Goal: Information Seeking & Learning: Learn about a topic

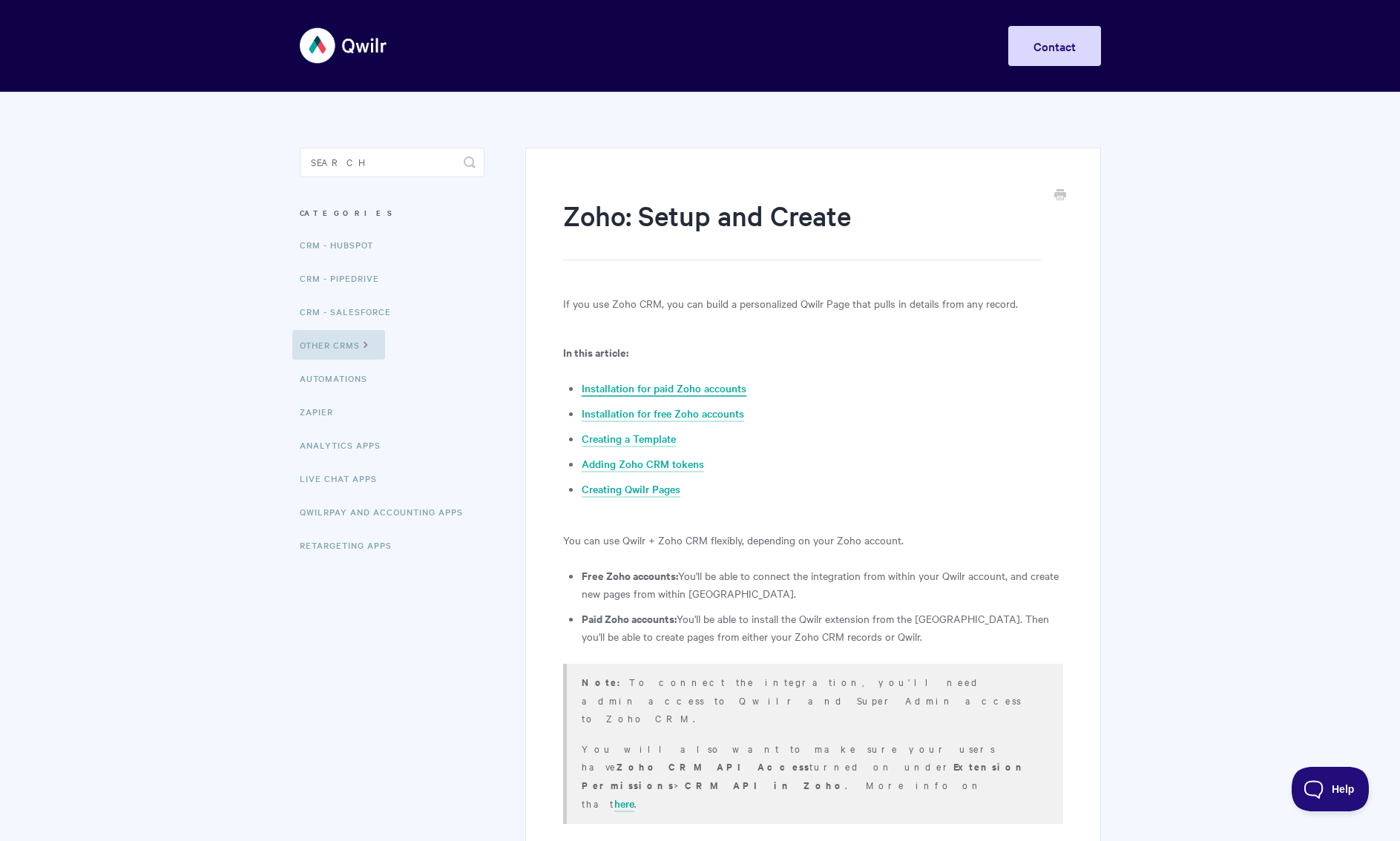
click at [662, 389] on link "Installation for paid Zoho accounts" at bounding box center [663, 389] width 165 height 16
click at [332, 47] on img at bounding box center [344, 46] width 88 height 56
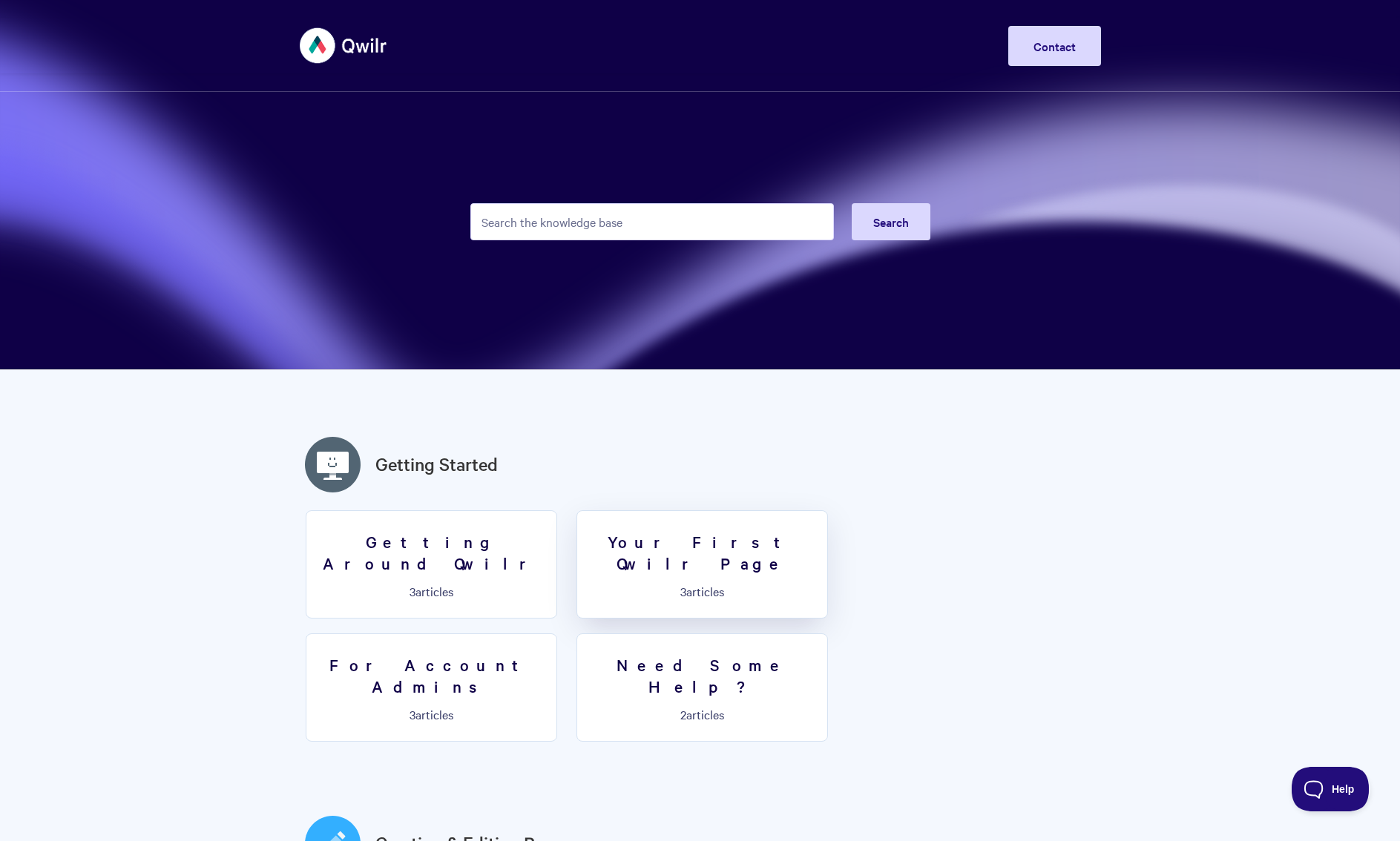
click at [711, 543] on h3 "Your First Qwilr Page" at bounding box center [702, 552] width 233 height 42
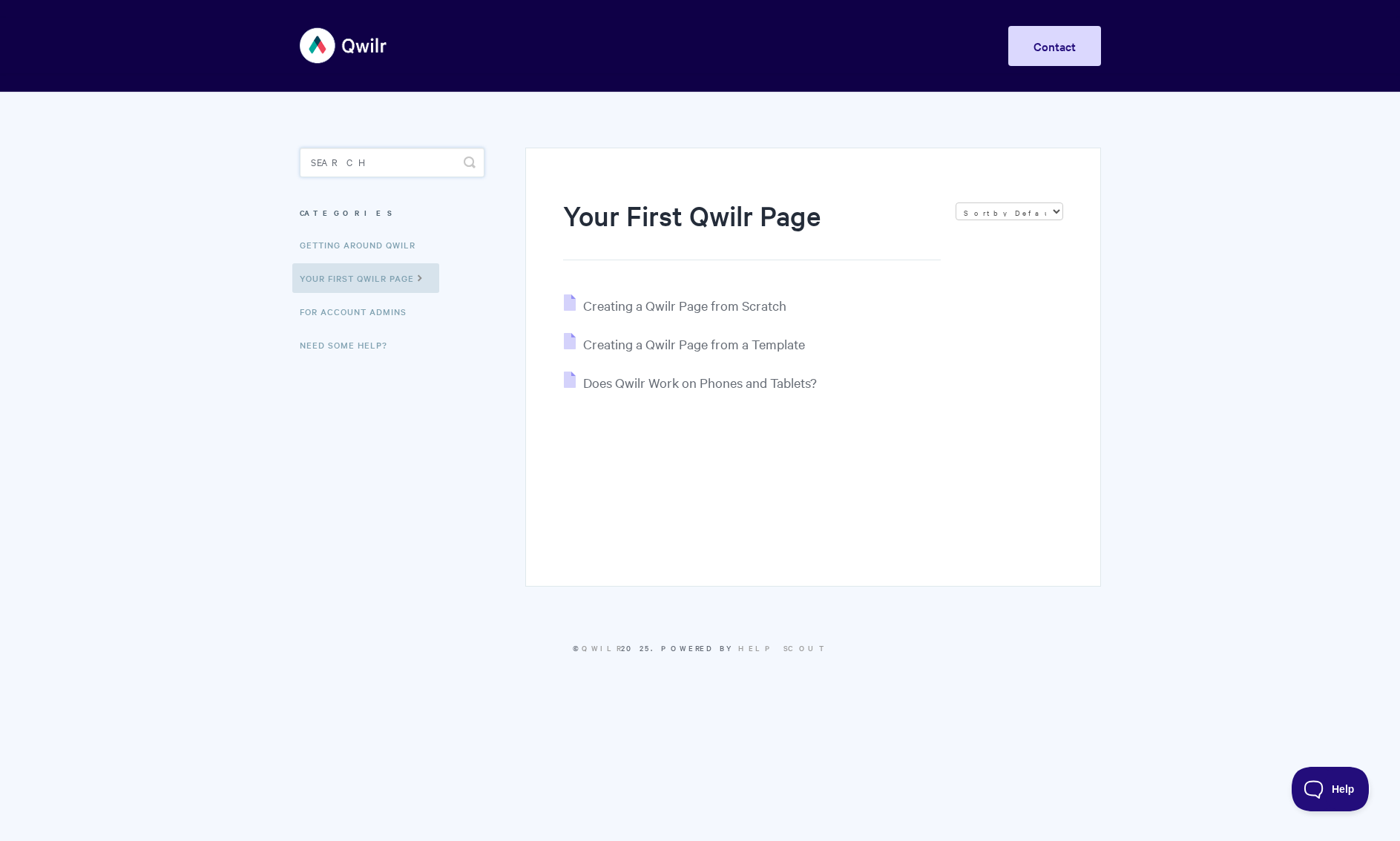
click at [340, 168] on input "Search" at bounding box center [391, 163] width 185 height 30
type input "zoho"
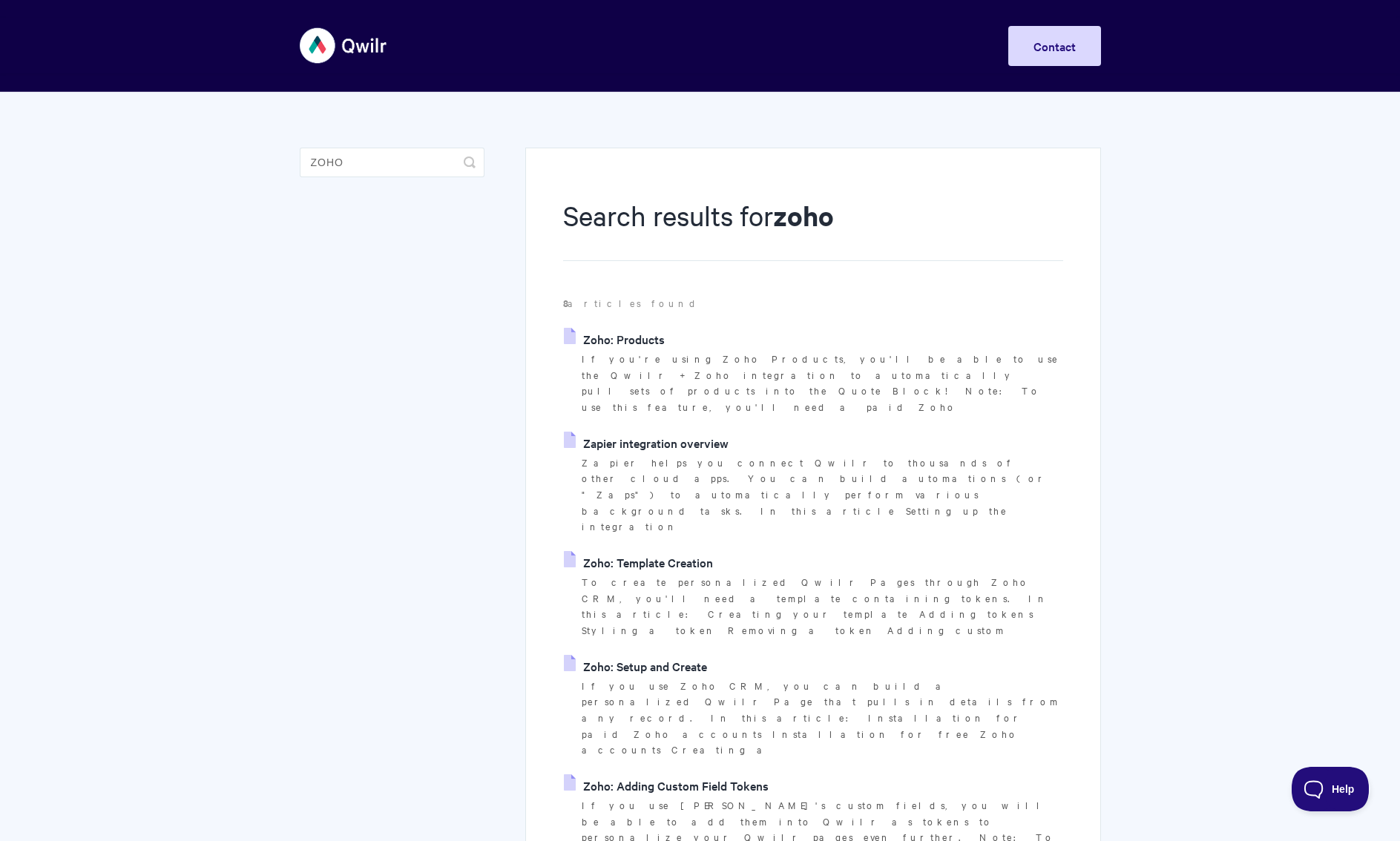
click at [629, 337] on link "Zoho: Products" at bounding box center [614, 339] width 101 height 22
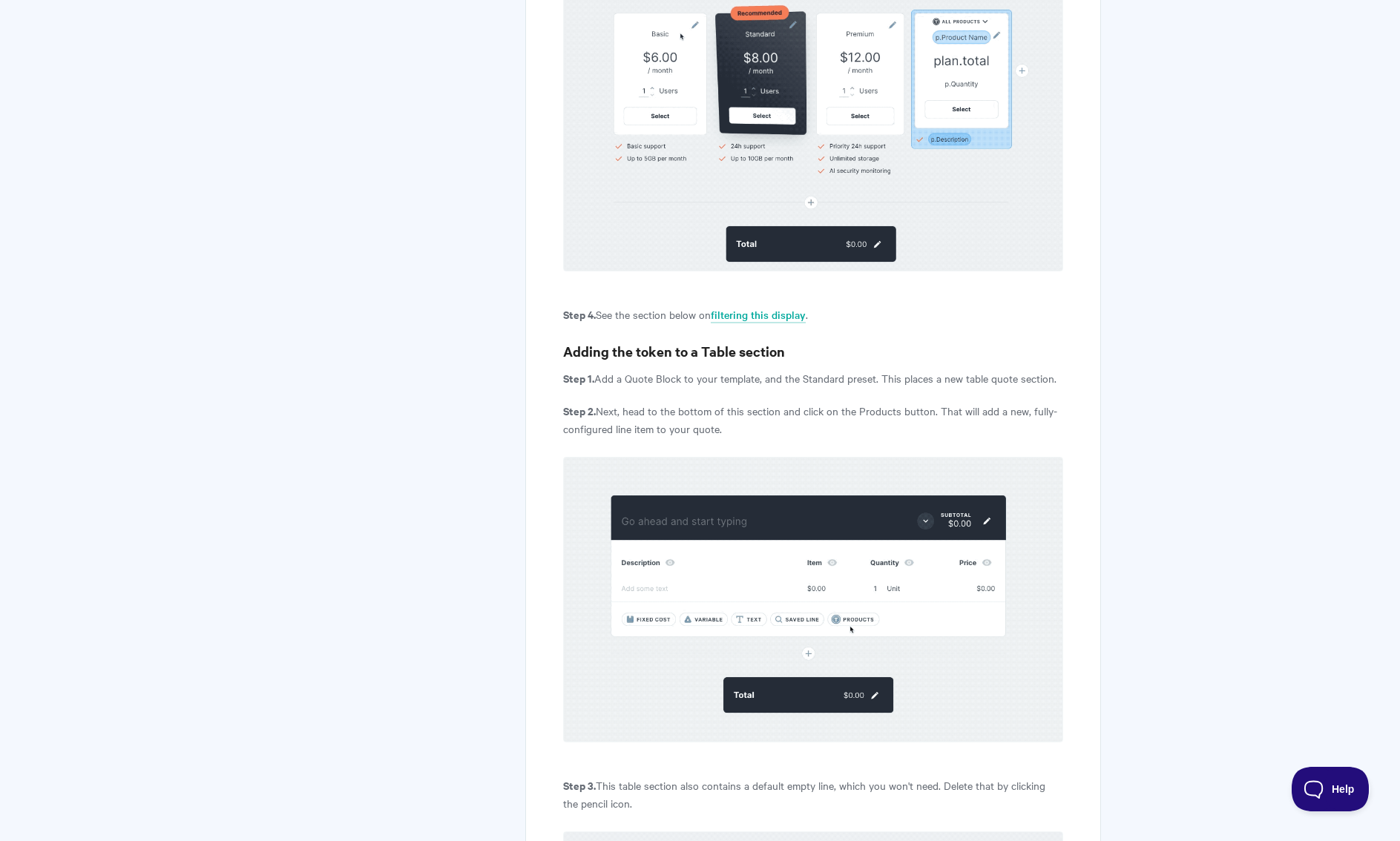
scroll to position [1577, 0]
